Goal: Transaction & Acquisition: Purchase product/service

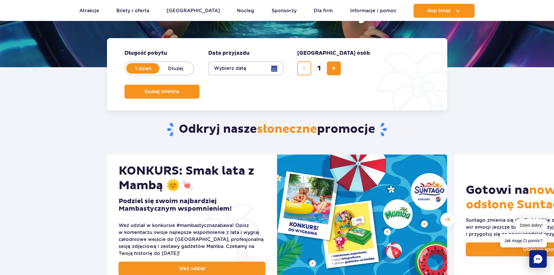
scroll to position [116, 0]
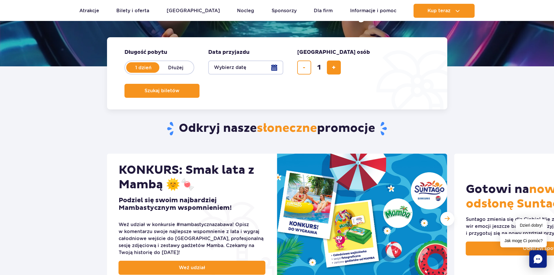
click at [244, 66] on button "Wybierz datę" at bounding box center [245, 68] width 75 height 14
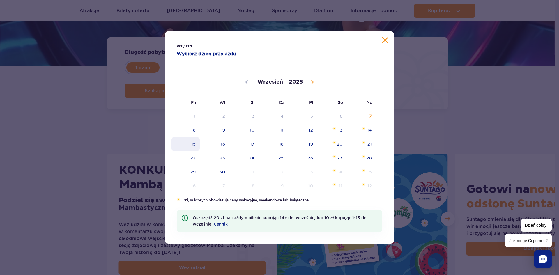
click at [186, 147] on span "15" at bounding box center [185, 143] width 29 height 13
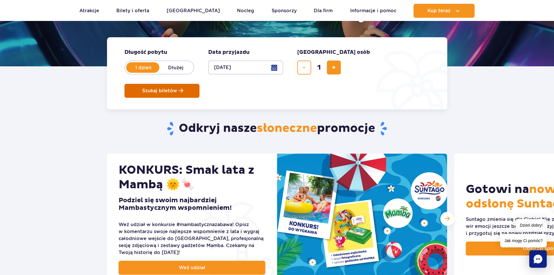
click at [200, 84] on button "Szukaj biletów" at bounding box center [162, 91] width 75 height 14
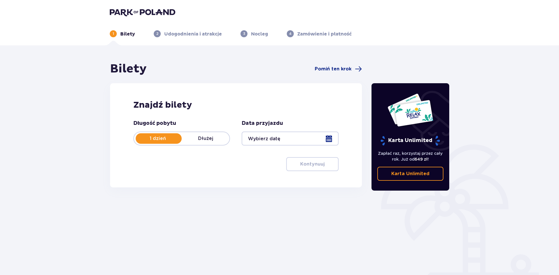
type input "[DATE]"
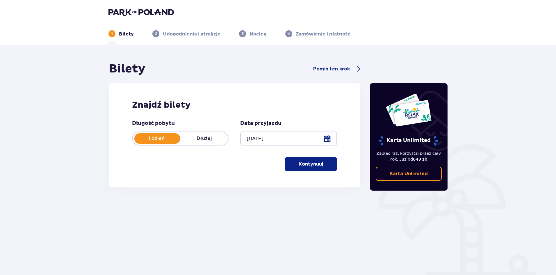
click at [304, 155] on div "Długość pobytu 1 dzień Dłużej Data przyjazdu 15.09.25 Kontynuuj" at bounding box center [234, 145] width 205 height 51
click at [304, 160] on button "Kontynuuj" at bounding box center [311, 164] width 52 height 14
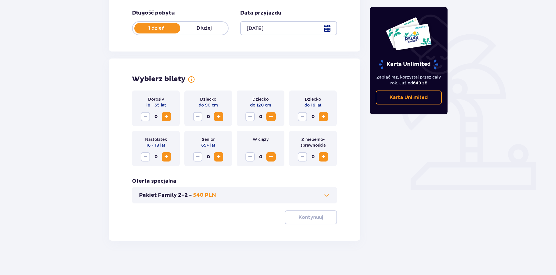
scroll to position [111, 0]
click at [165, 117] on span "Increase" at bounding box center [166, 116] width 7 height 7
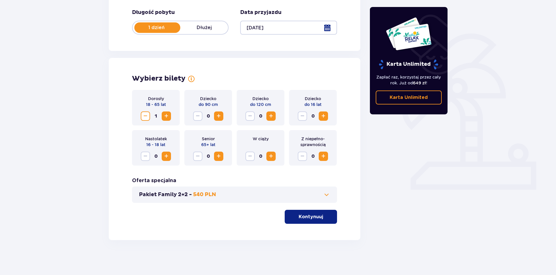
click at [313, 217] on p "Kontynuuj" at bounding box center [311, 217] width 24 height 6
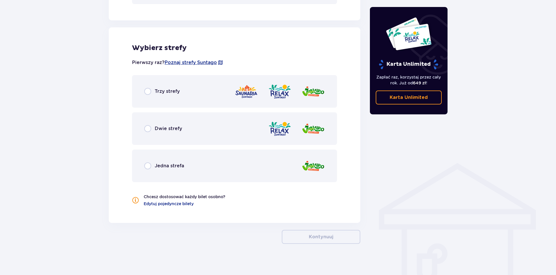
scroll to position [313, 0]
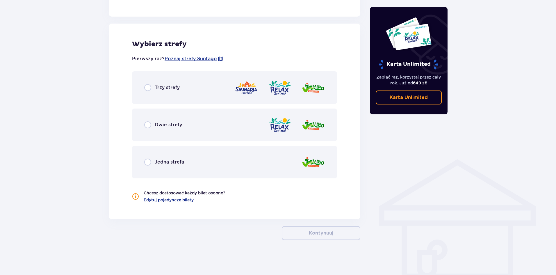
drag, startPoint x: 181, startPoint y: 95, endPoint x: 177, endPoint y: 98, distance: 4.4
click at [181, 96] on div "Trzy strefy" at bounding box center [234, 87] width 205 height 33
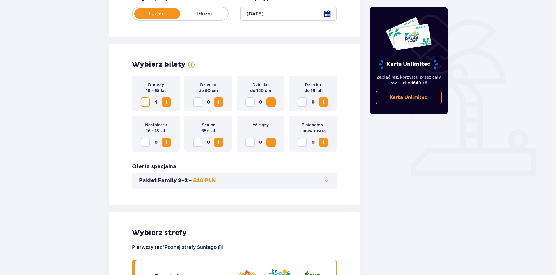
scroll to position [0, 0]
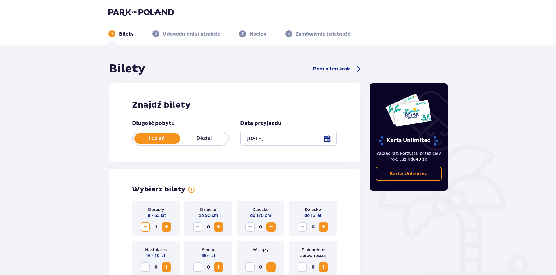
click at [168, 224] on span "Increase" at bounding box center [166, 226] width 7 height 7
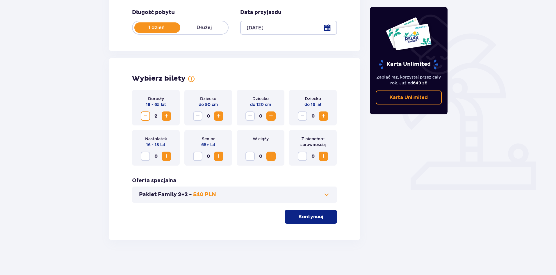
click at [327, 222] on button "Kontynuuj" at bounding box center [311, 217] width 52 height 14
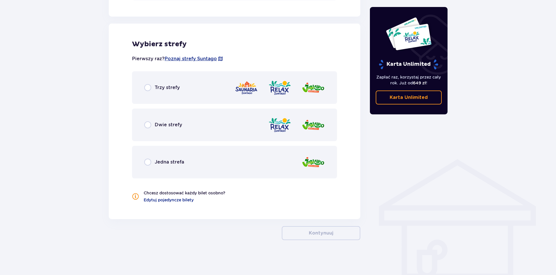
click at [193, 86] on div "Trzy strefy" at bounding box center [234, 87] width 205 height 33
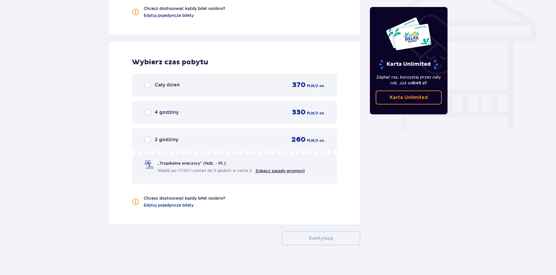
scroll to position [503, 0]
